Goal: Answer question/provide support: Share knowledge or assist other users

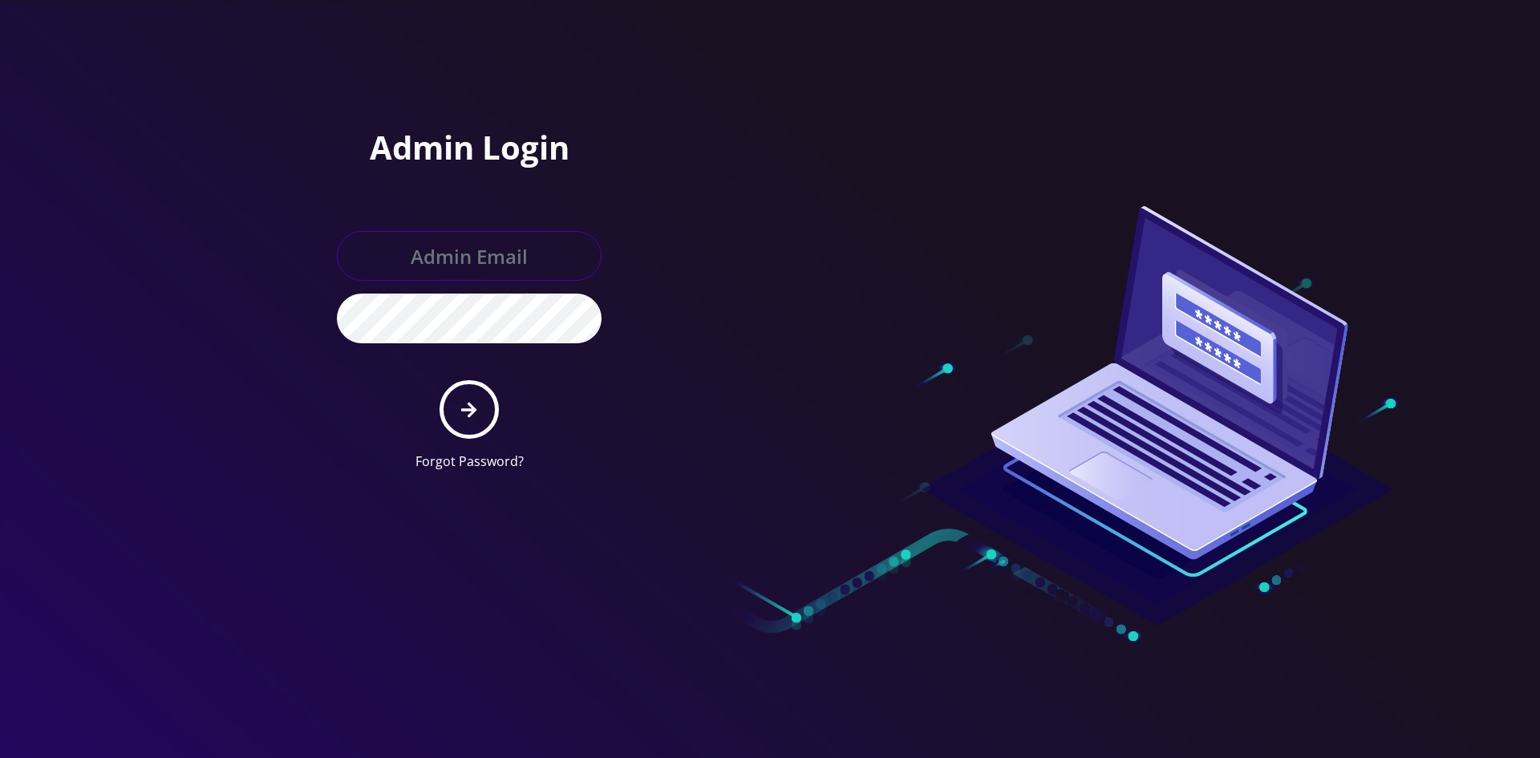
type input "[EMAIL_ADDRESS][DOMAIN_NAME]"
click at [458, 408] on button "submit" at bounding box center [469, 409] width 59 height 59
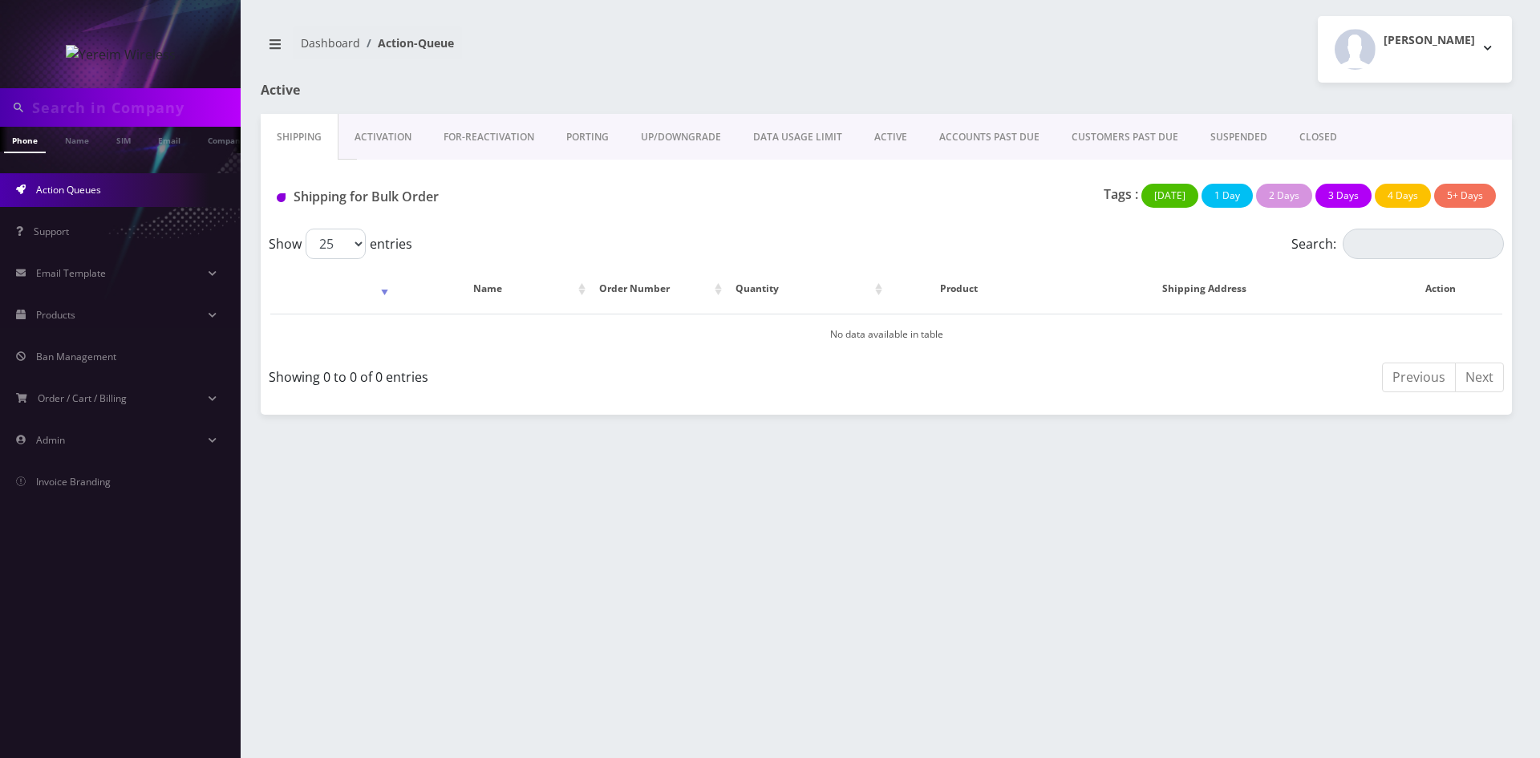
click at [880, 138] on link "ACTIVE" at bounding box center [890, 137] width 65 height 47
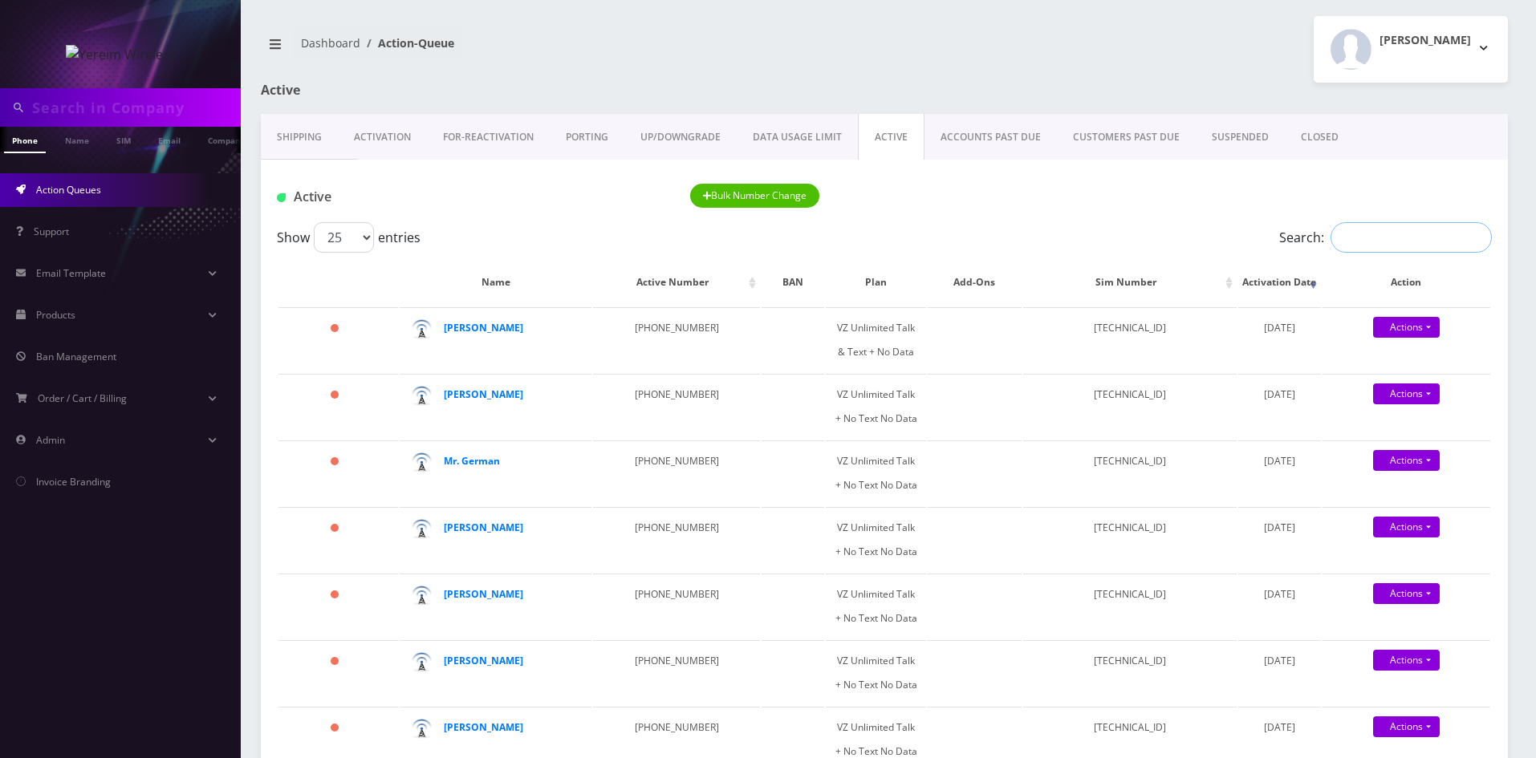
click at [1362, 236] on input "Search:" at bounding box center [1410, 237] width 161 height 30
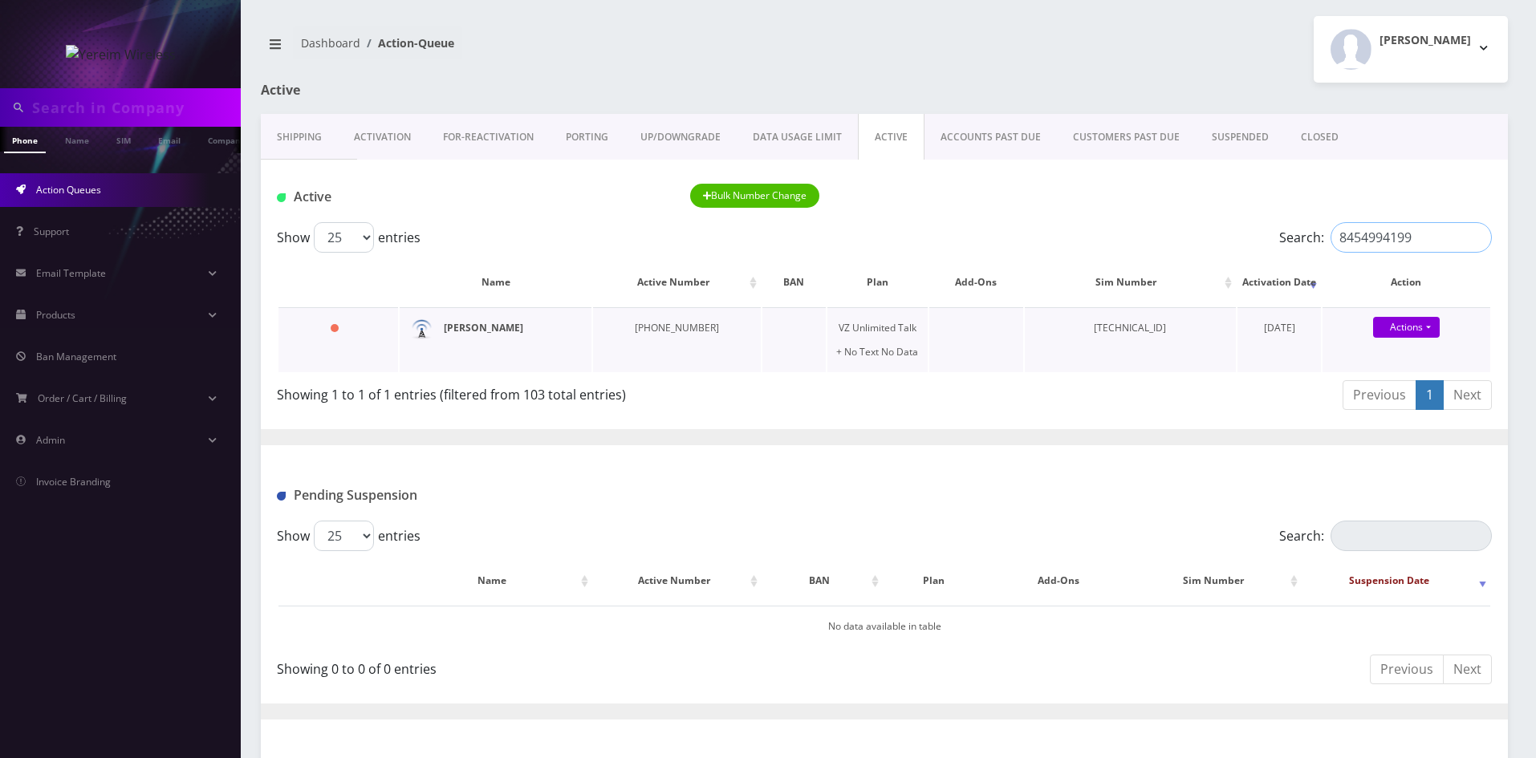
type input "8454994199"
click at [465, 329] on strong "BENJAMIN FURTH" at bounding box center [483, 328] width 79 height 14
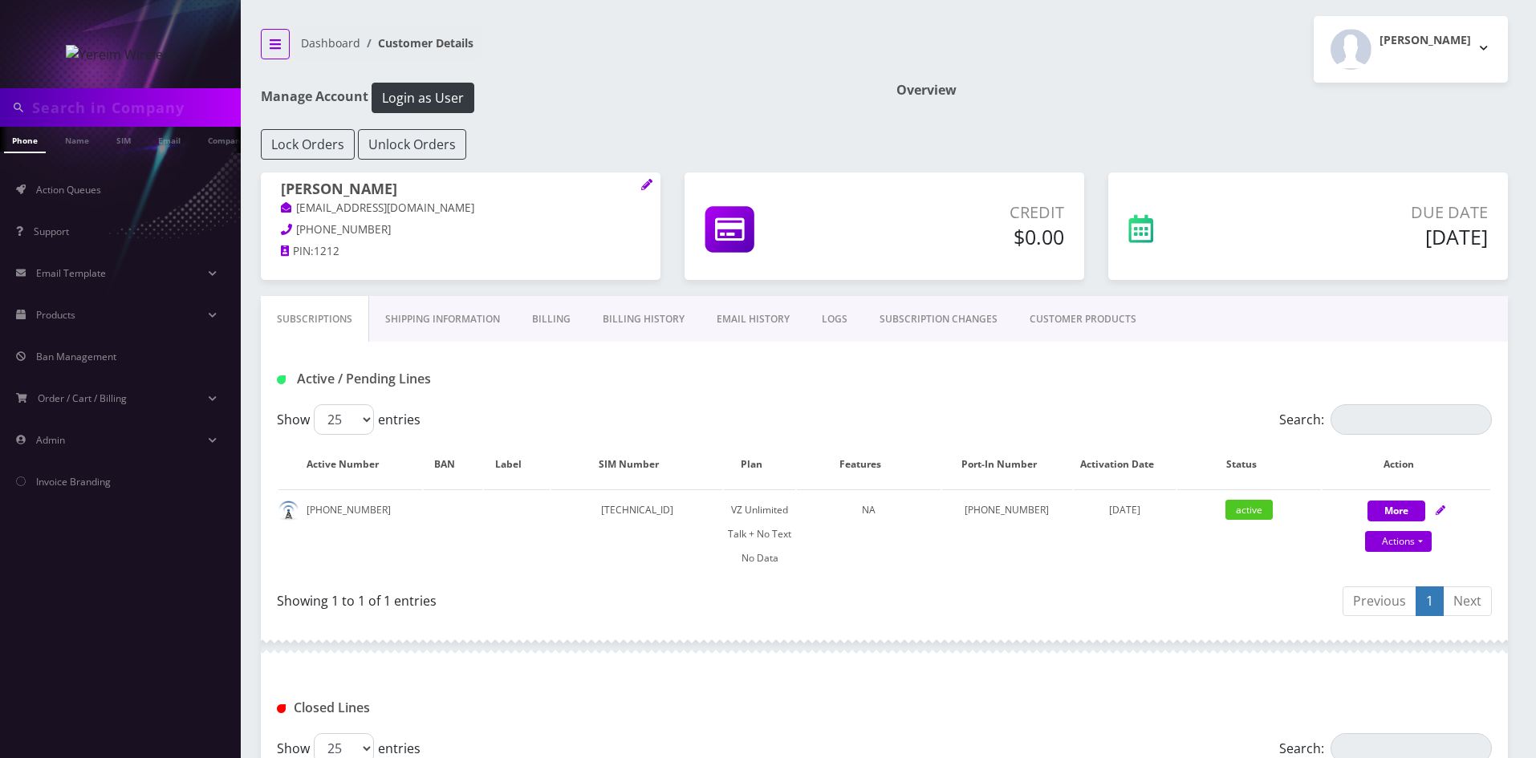
drag, startPoint x: 275, startPoint y: 38, endPoint x: 305, endPoint y: 66, distance: 40.9
click at [275, 38] on icon "breadcrumb" at bounding box center [275, 44] width 11 height 13
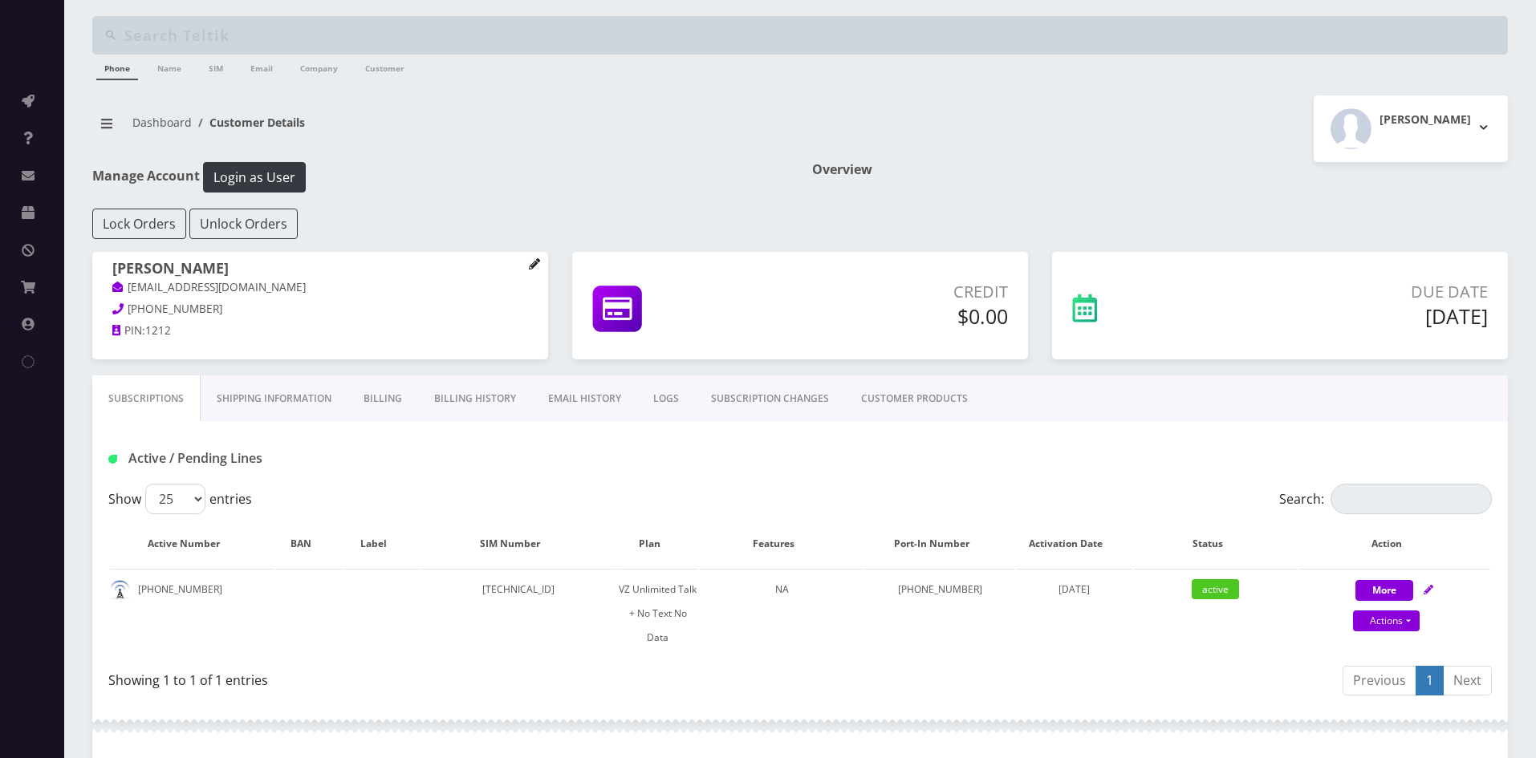
click at [537, 267] on icon at bounding box center [534, 263] width 11 height 11
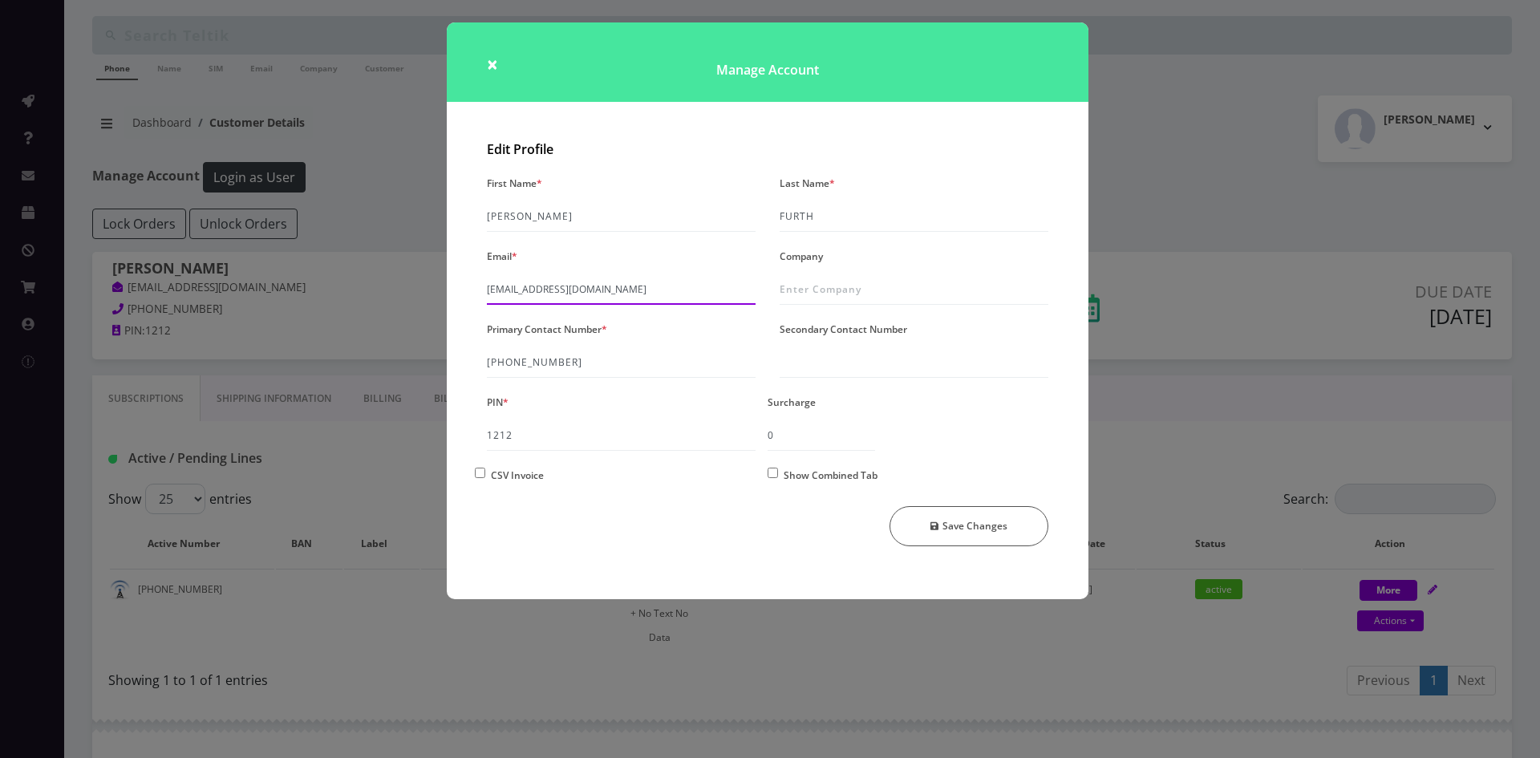
drag, startPoint x: 660, startPoint y: 282, endPoint x: 456, endPoint y: 285, distance: 203.8
click at [456, 285] on div "Edit Profile First Name * BENJAMIN Last Name * FURTH Email * shgy9700+845499419…" at bounding box center [768, 366] width 642 height 465
click at [490, 64] on span "×" at bounding box center [492, 64] width 11 height 26
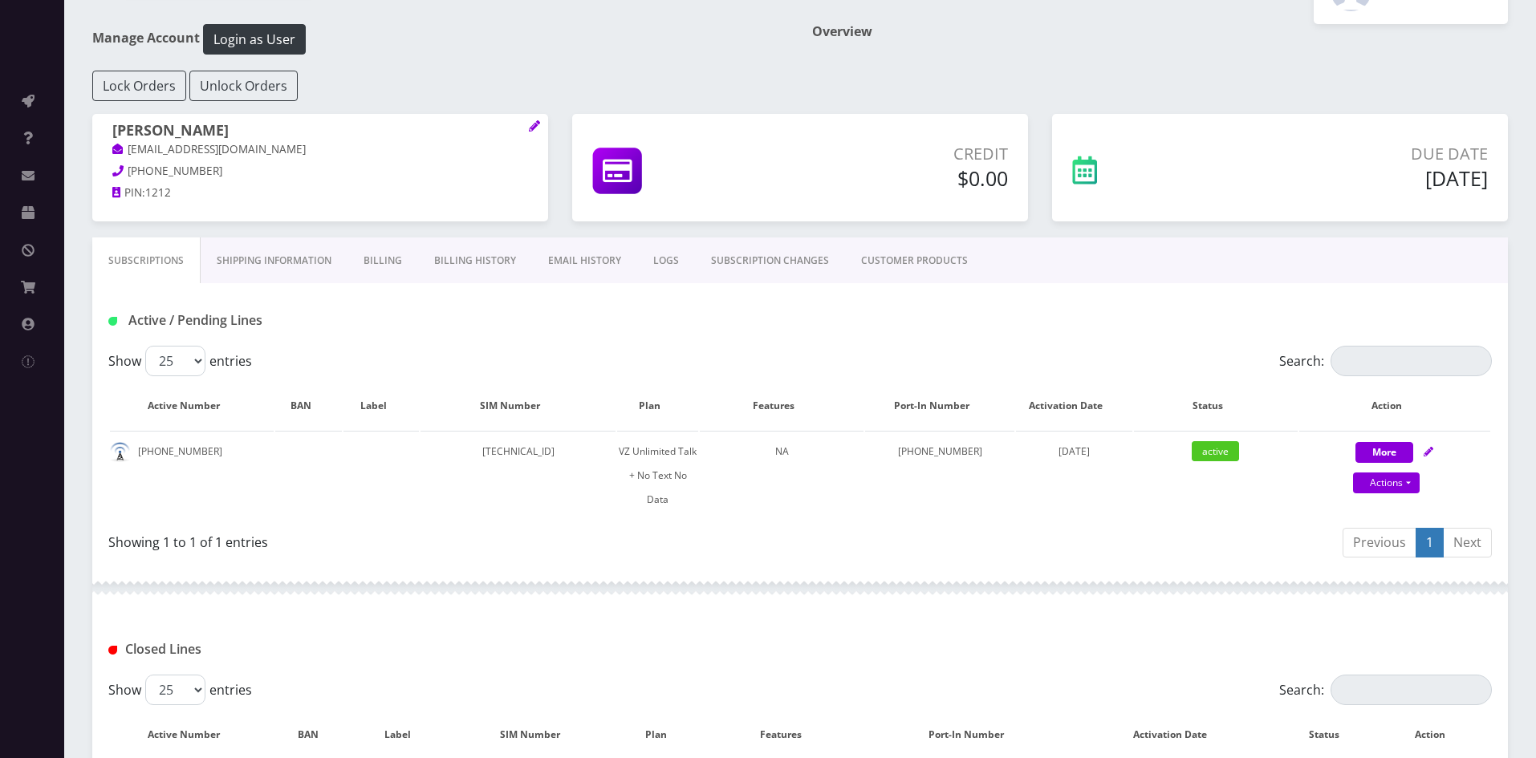
scroll to position [134, 0]
